Goal: Information Seeking & Learning: Learn about a topic

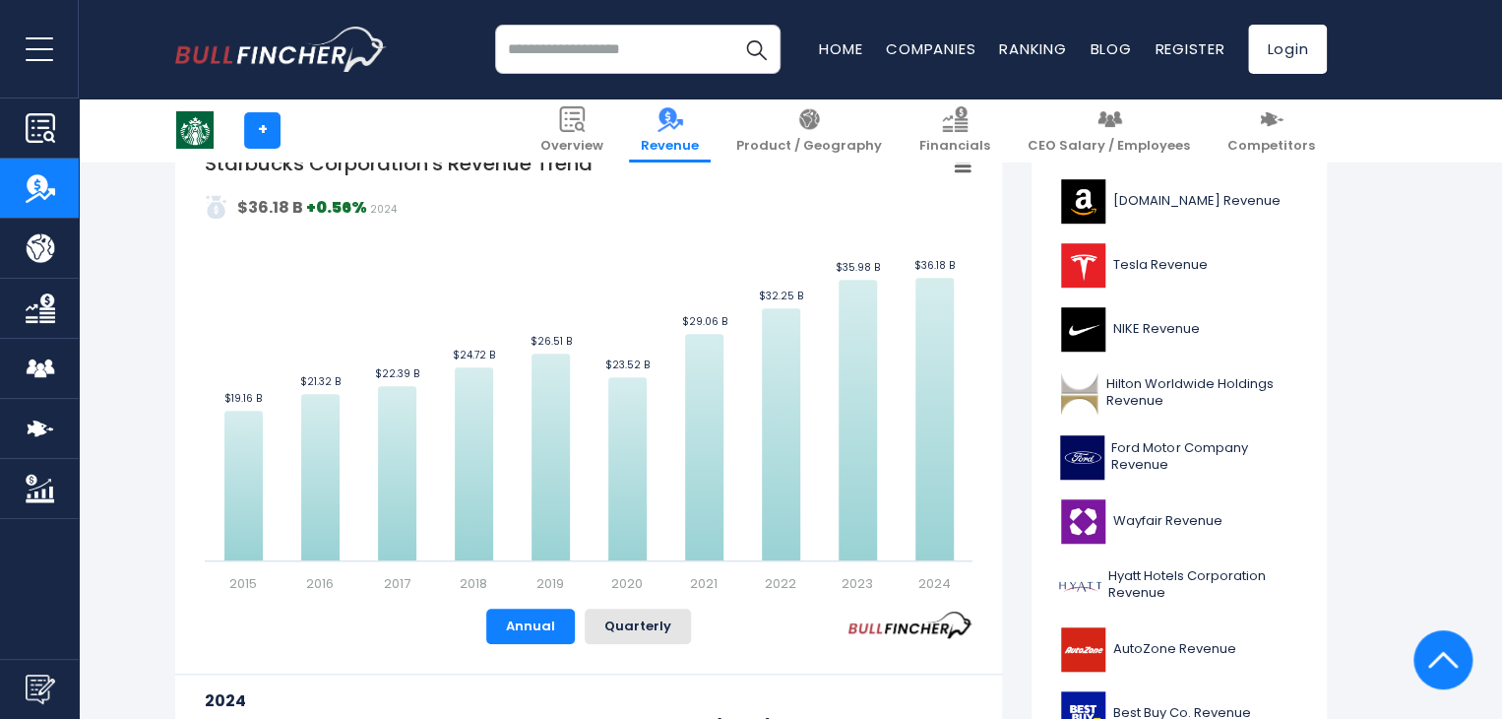
scroll to position [469, 0]
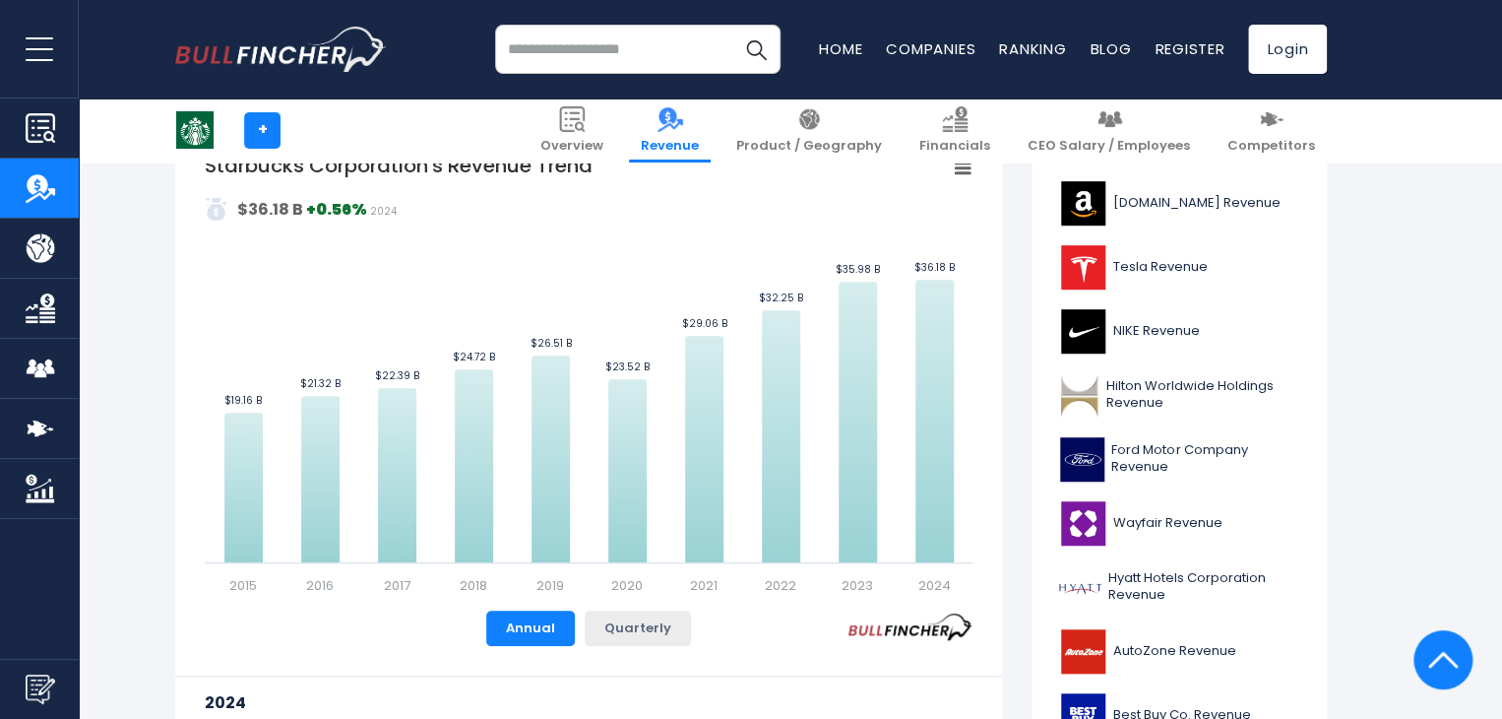
click at [606, 639] on button "Quarterly" at bounding box center [638, 627] width 106 height 35
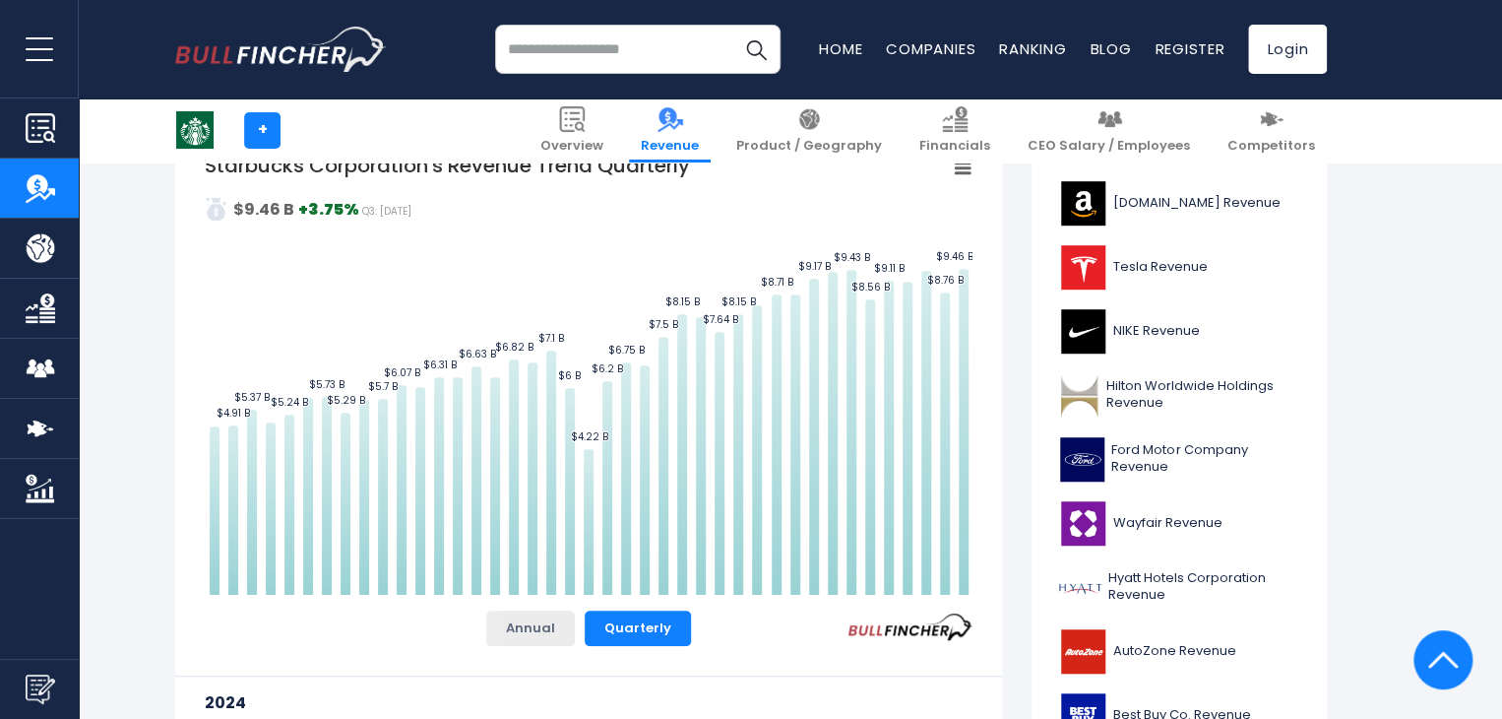
click at [519, 627] on button "Annual" at bounding box center [530, 627] width 89 height 35
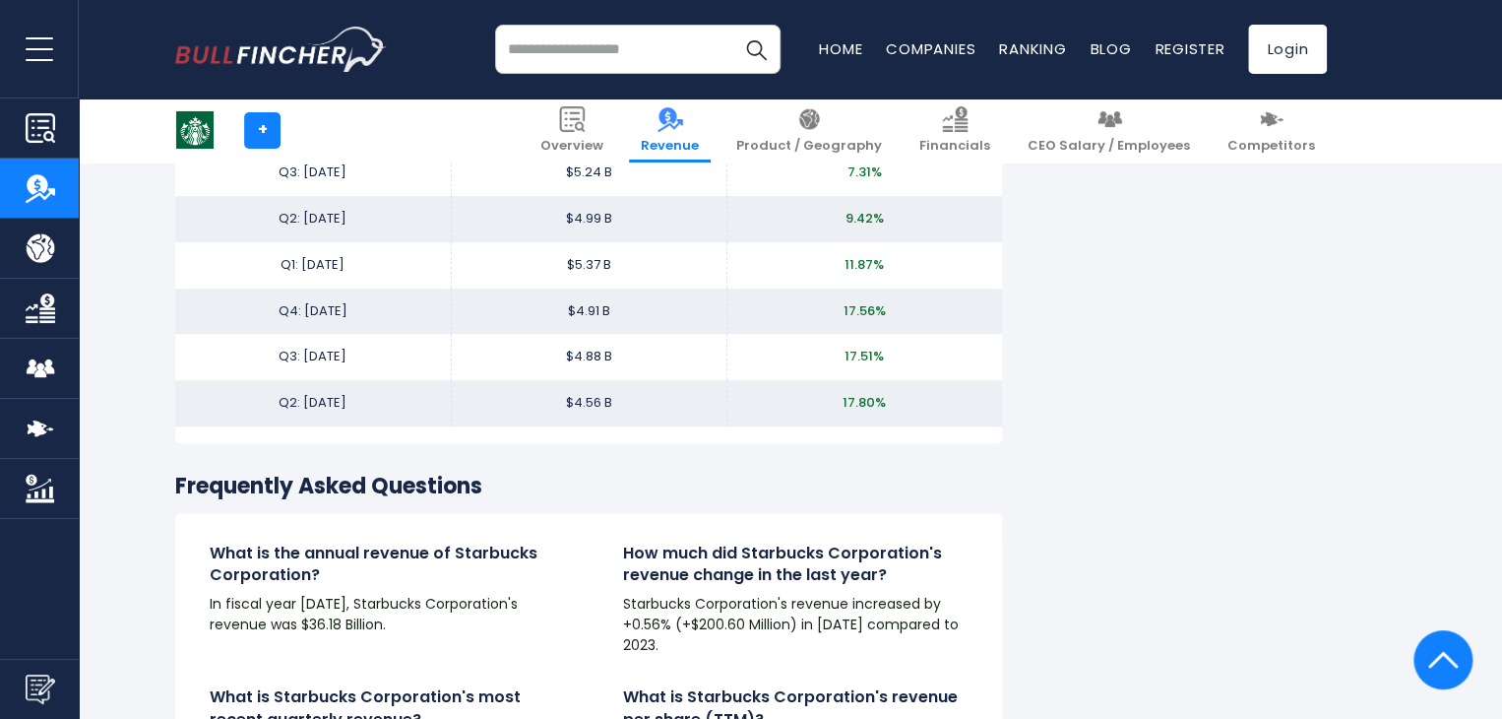
scroll to position [4327, 0]
click at [585, 116] on img at bounding box center [572, 119] width 26 height 26
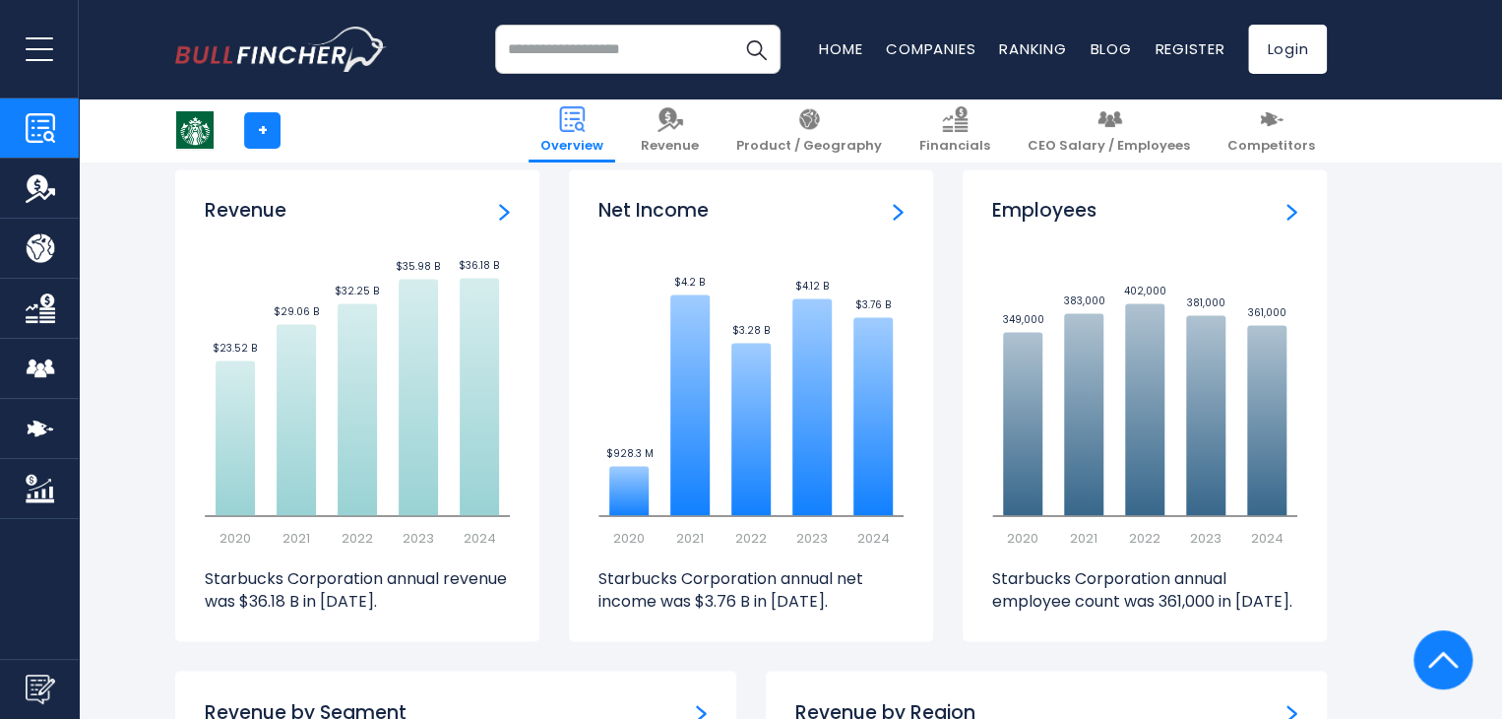
scroll to position [1318, 0]
